Goal: Task Accomplishment & Management: Manage account settings

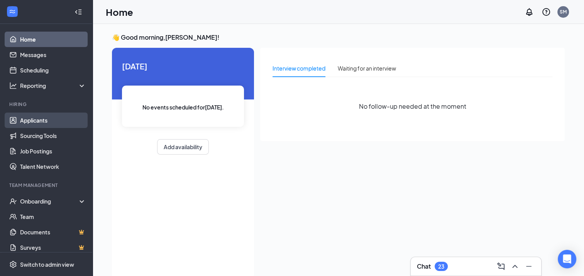
click at [31, 120] on link "Applicants" at bounding box center [53, 120] width 66 height 15
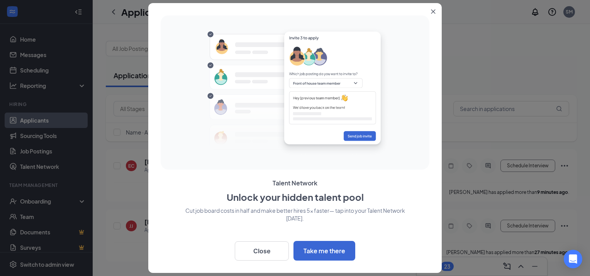
click at [434, 13] on icon "Close" at bounding box center [433, 11] width 5 height 5
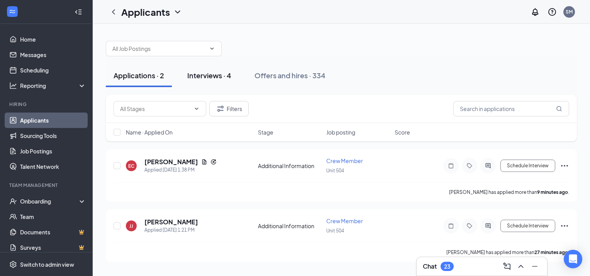
click at [207, 71] on div "Interviews · 4" at bounding box center [209, 76] width 44 height 10
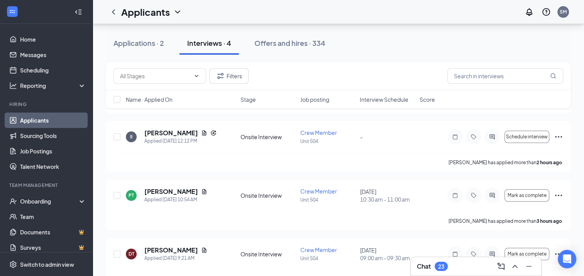
scroll to position [88, 0]
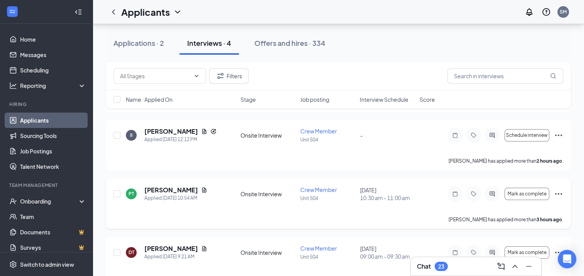
click at [556, 193] on icon "Ellipses" at bounding box center [558, 194] width 9 height 9
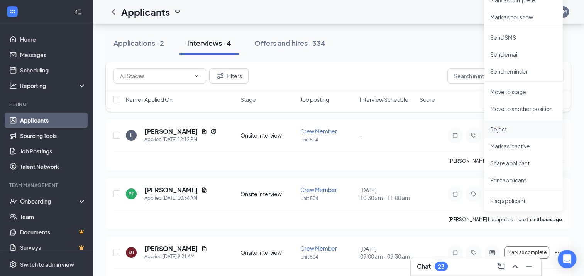
click at [503, 128] on p "Reject" at bounding box center [523, 129] width 66 height 8
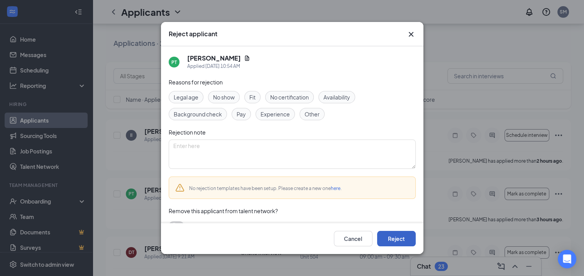
click at [395, 239] on button "Reject" at bounding box center [396, 238] width 39 height 15
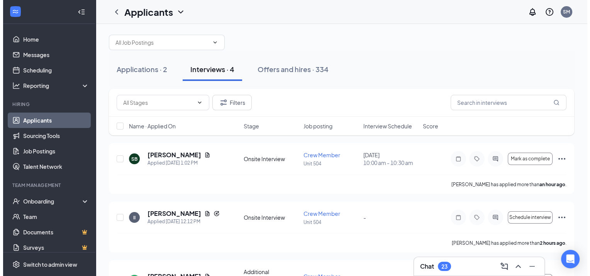
scroll to position [0, 0]
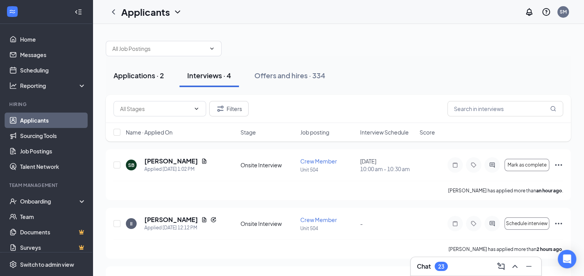
click at [142, 76] on div "Applications · 2" at bounding box center [139, 76] width 51 height 10
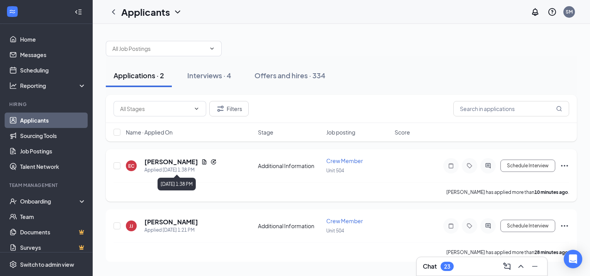
click at [164, 167] on div "Applied [DATE] 1:38 PM" at bounding box center [180, 170] width 72 height 8
